Goal: Information Seeking & Learning: Learn about a topic

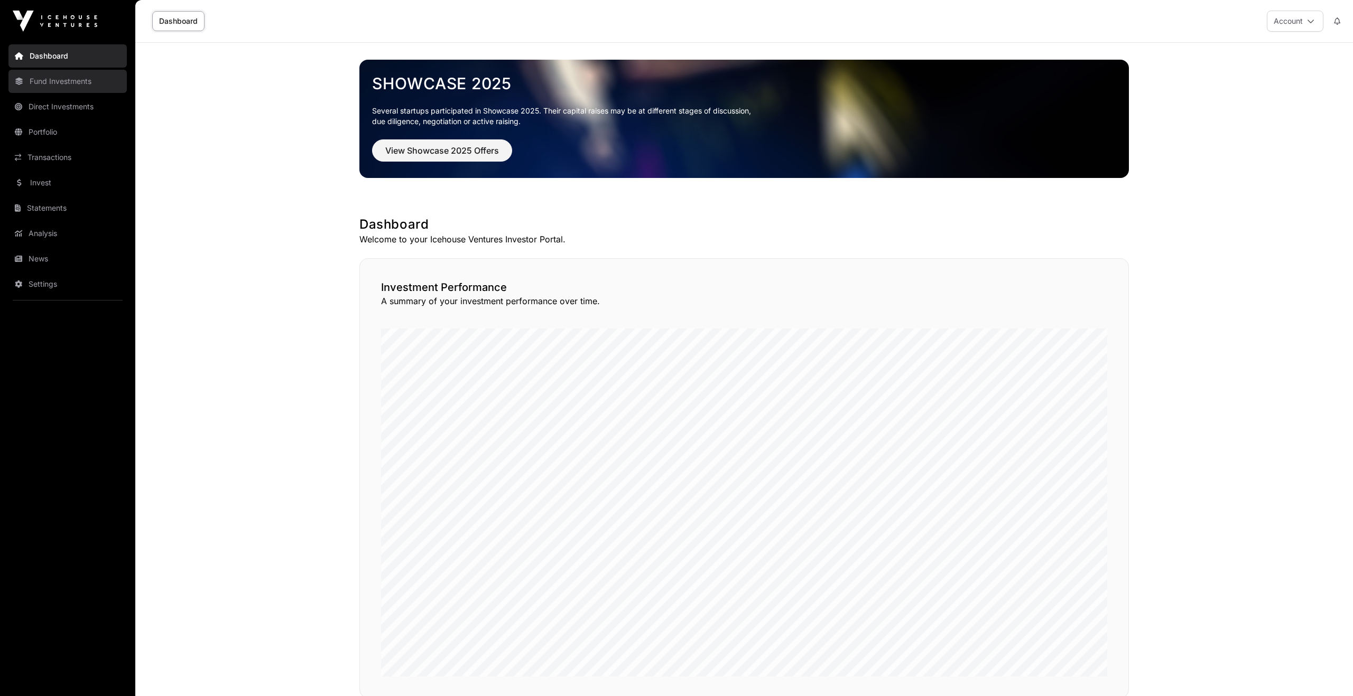
click at [61, 82] on link "Fund Investments" at bounding box center [67, 81] width 118 height 23
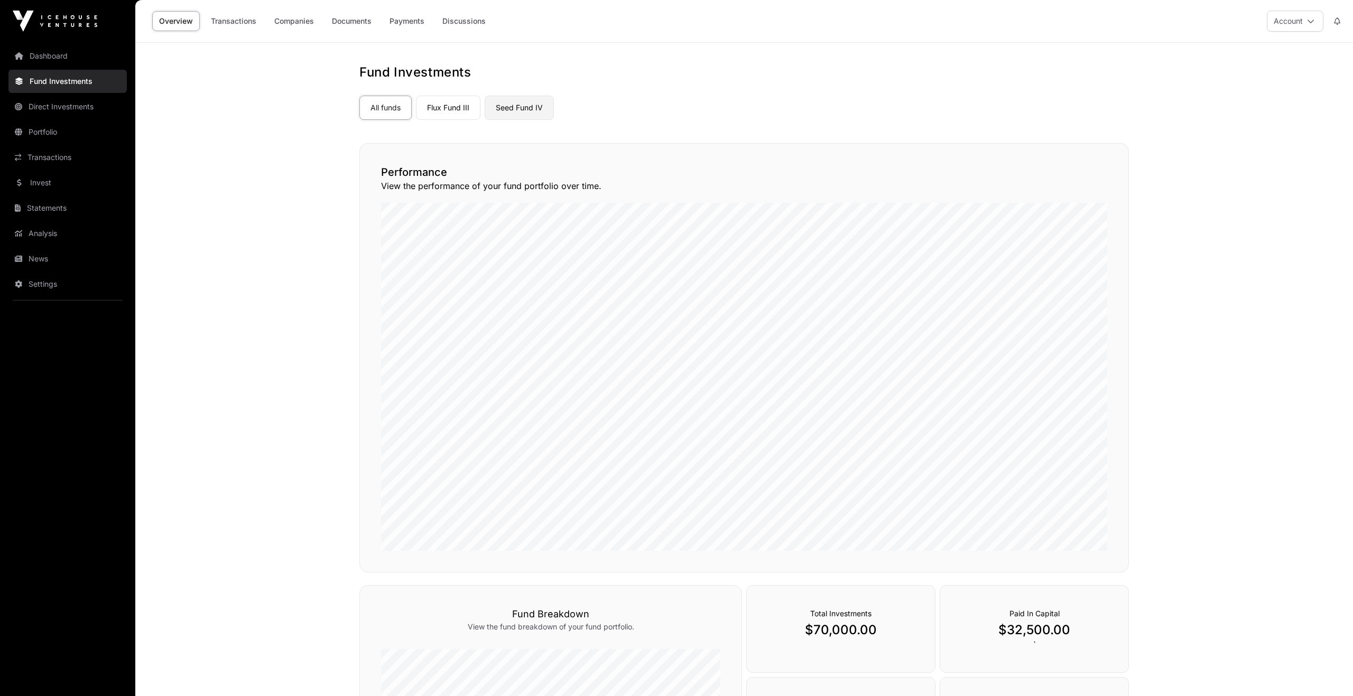
click at [531, 108] on link "Seed Fund IV" at bounding box center [519, 108] width 69 height 24
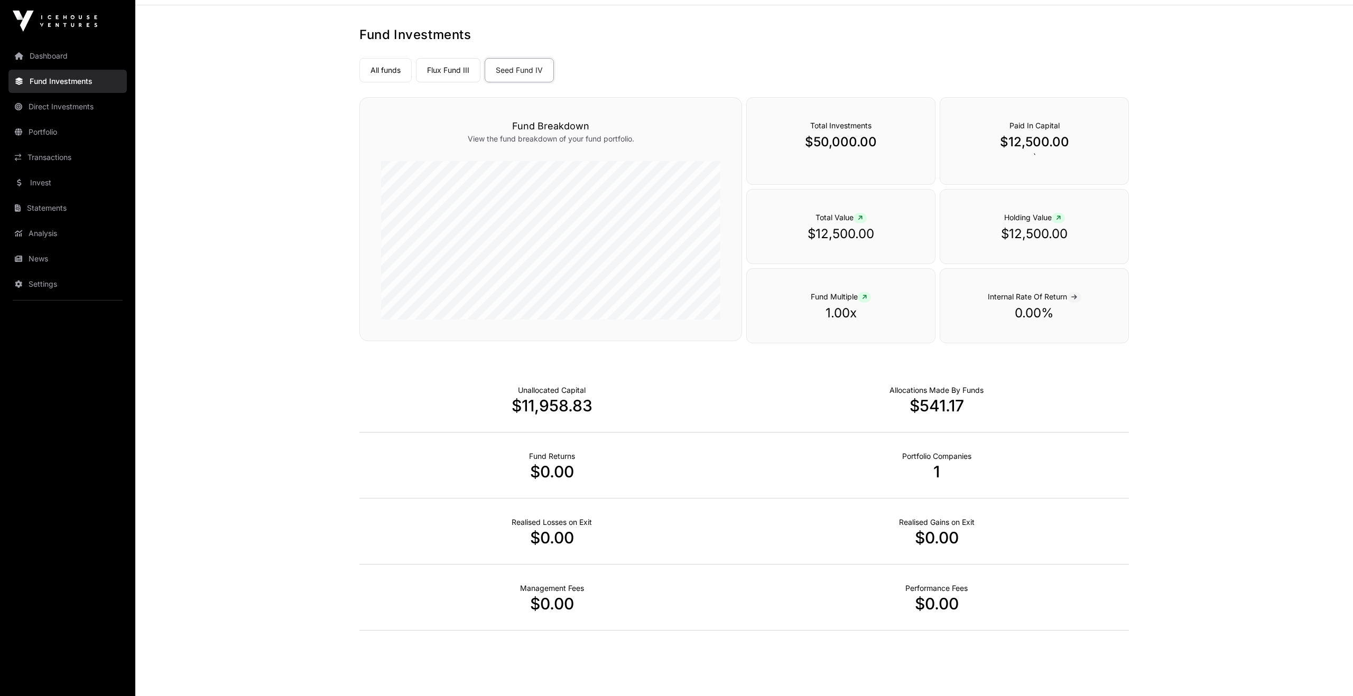
scroll to position [61, 0]
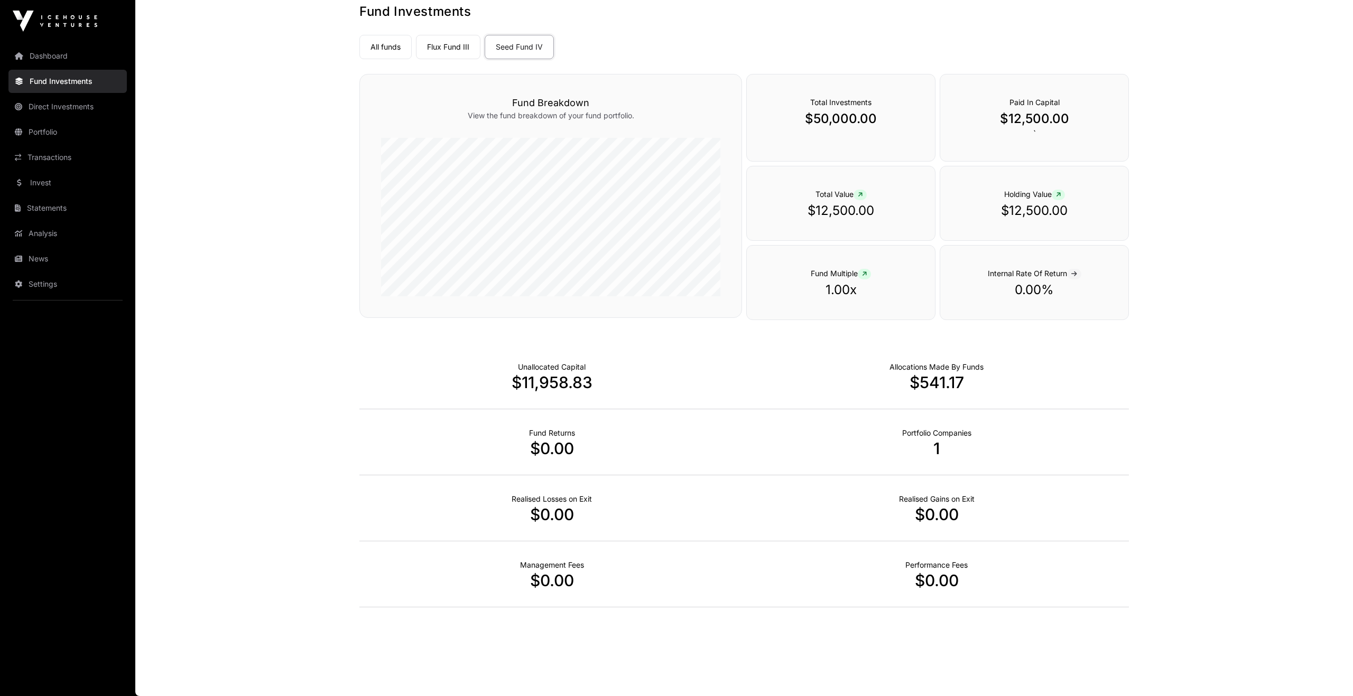
click at [951, 381] on p "$541.17" at bounding box center [936, 382] width 385 height 19
click at [951, 373] on p "$541.17" at bounding box center [936, 382] width 385 height 19
click at [940, 435] on p "Portfolio Companies" at bounding box center [936, 433] width 69 height 11
click at [49, 128] on link "Portfolio" at bounding box center [67, 131] width 118 height 23
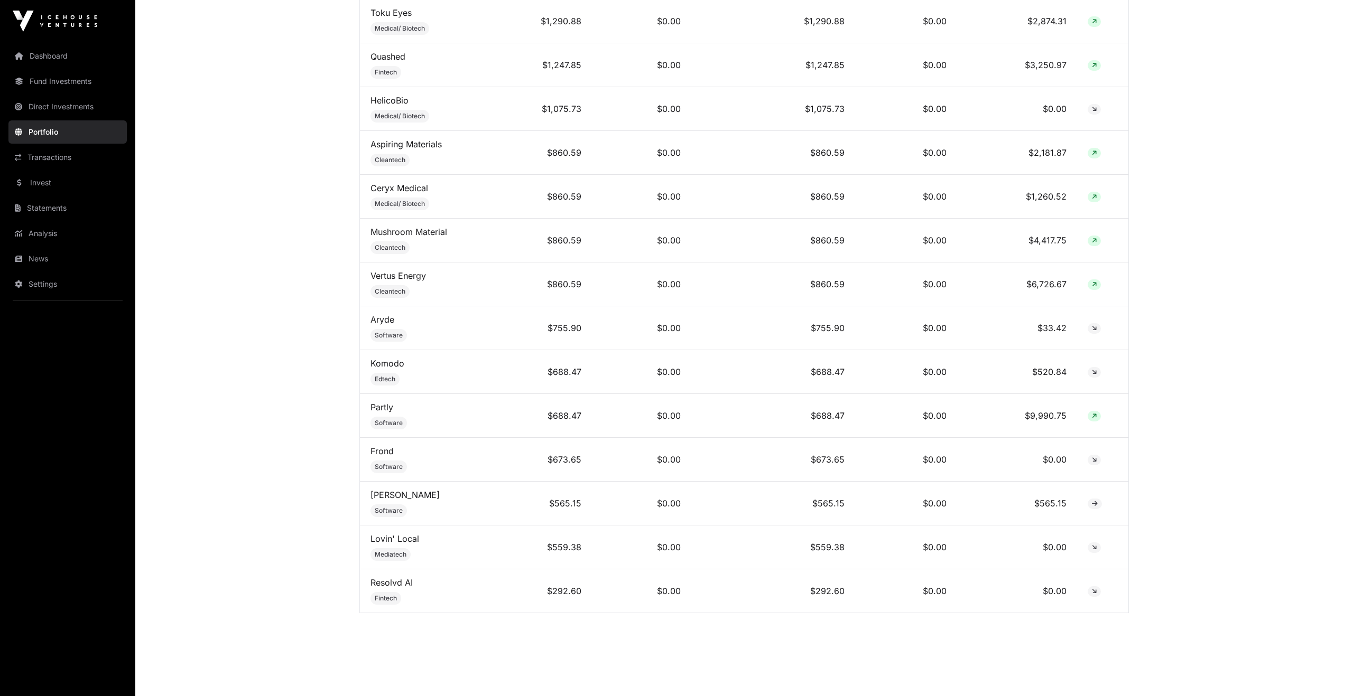
scroll to position [878, 0]
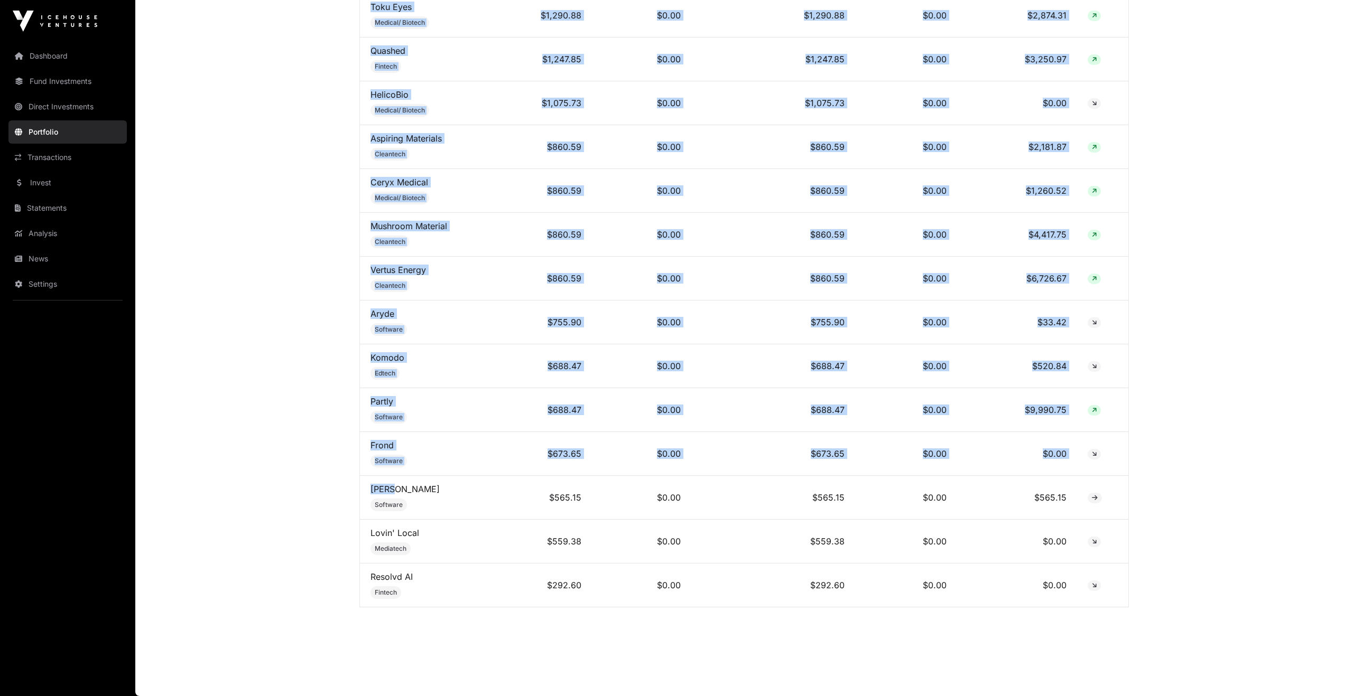
drag, startPoint x: 405, startPoint y: 489, endPoint x: 357, endPoint y: 487, distance: 48.2
click at [381, 493] on link "[PERSON_NAME]" at bounding box center [404, 489] width 69 height 11
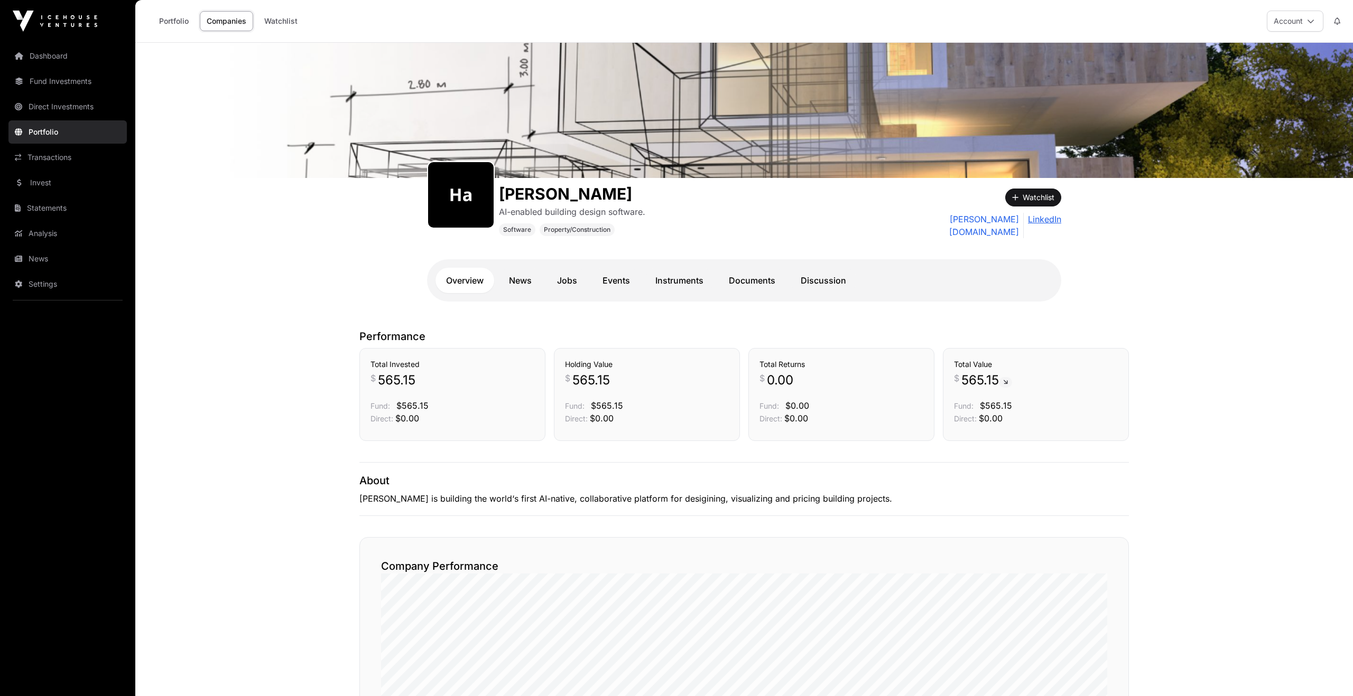
click at [1048, 218] on link "LinkedIn" at bounding box center [1042, 225] width 38 height 25
